Goal: Navigation & Orientation: Find specific page/section

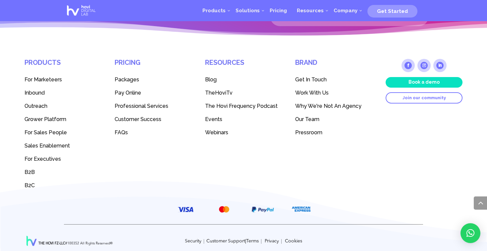
scroll to position [1836, 0]
click at [41, 105] on link "Outreach" at bounding box center [63, 105] width 77 height 13
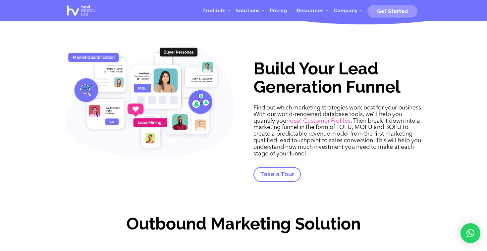
scroll to position [198, 0]
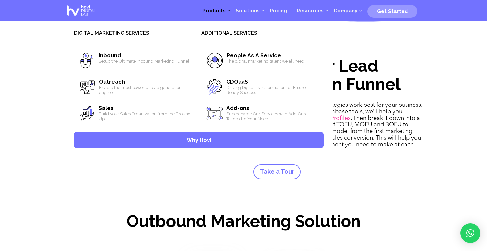
click at [222, 12] on span "Products" at bounding box center [213, 11] width 23 height 6
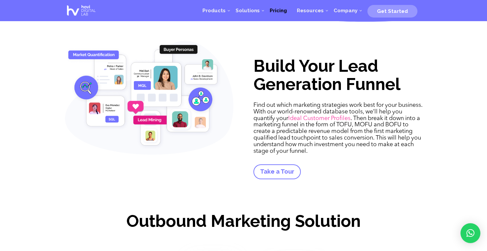
click at [273, 11] on span "Pricing" at bounding box center [278, 11] width 27 height 6
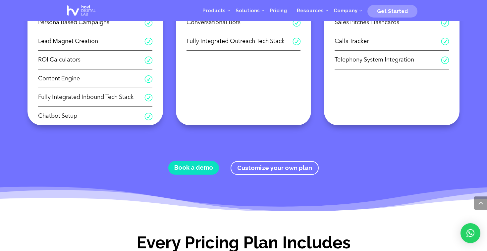
scroll to position [374, 0]
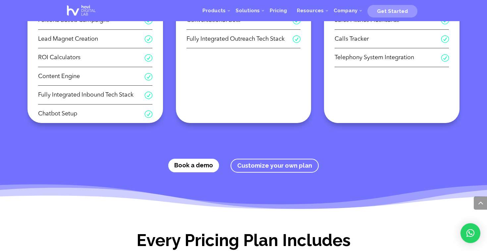
click at [182, 159] on div at bounding box center [179, 158] width 331 height 331
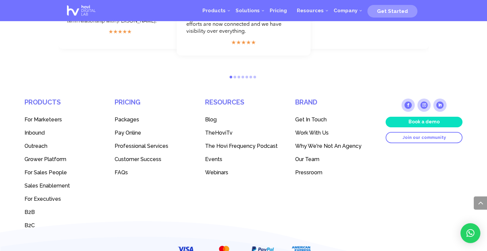
scroll to position [723, 0]
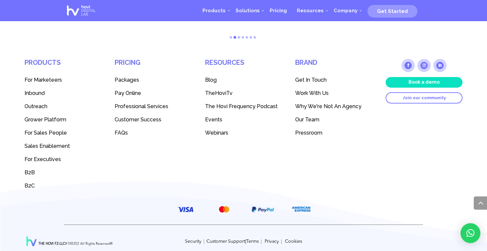
click at [74, 241] on p "THE HOVI FZ-LLC #100352 All Rights Reserved" at bounding box center [75, 244] width 74 height 7
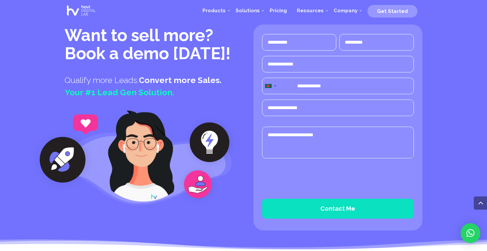
scroll to position [0, 0]
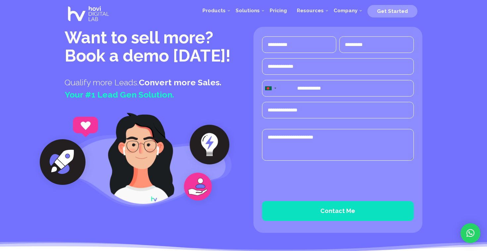
click at [94, 9] on img at bounding box center [88, 14] width 47 height 26
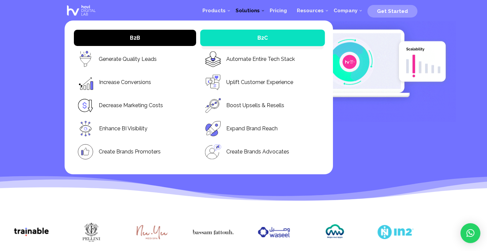
scroll to position [30, 0]
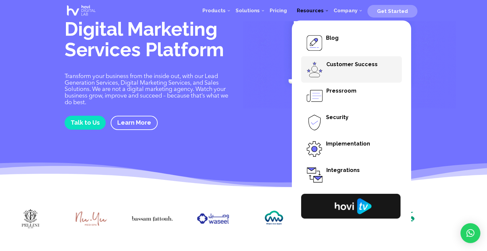
click at [348, 61] on span "Customer Success" at bounding box center [351, 64] width 51 height 6
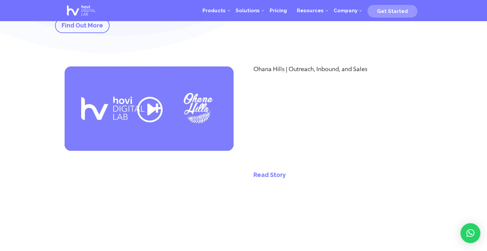
scroll to position [142, 0]
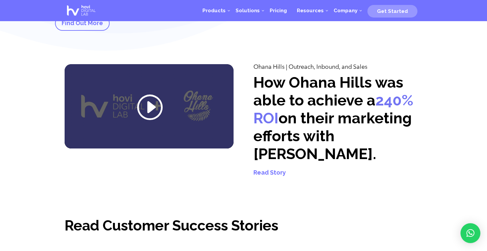
click at [143, 112] on link at bounding box center [148, 109] width 27 height 32
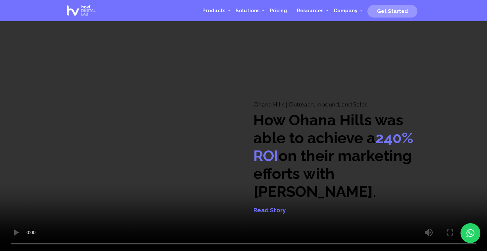
scroll to position [0, 0]
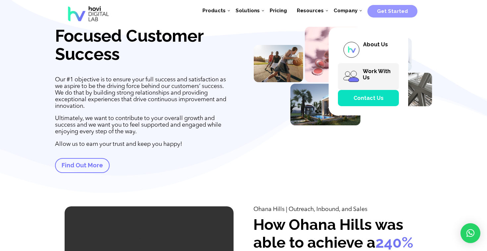
click at [362, 78] on span "Work With Us" at bounding box center [368, 76] width 61 height 27
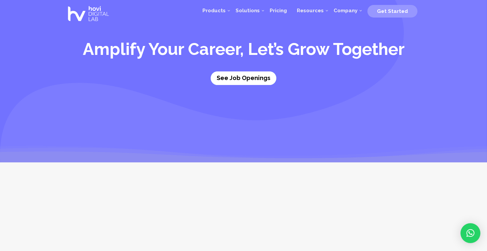
click at [239, 82] on link "See Job Openings" at bounding box center [244, 79] width 66 height 14
